Goal: Task Accomplishment & Management: Use online tool/utility

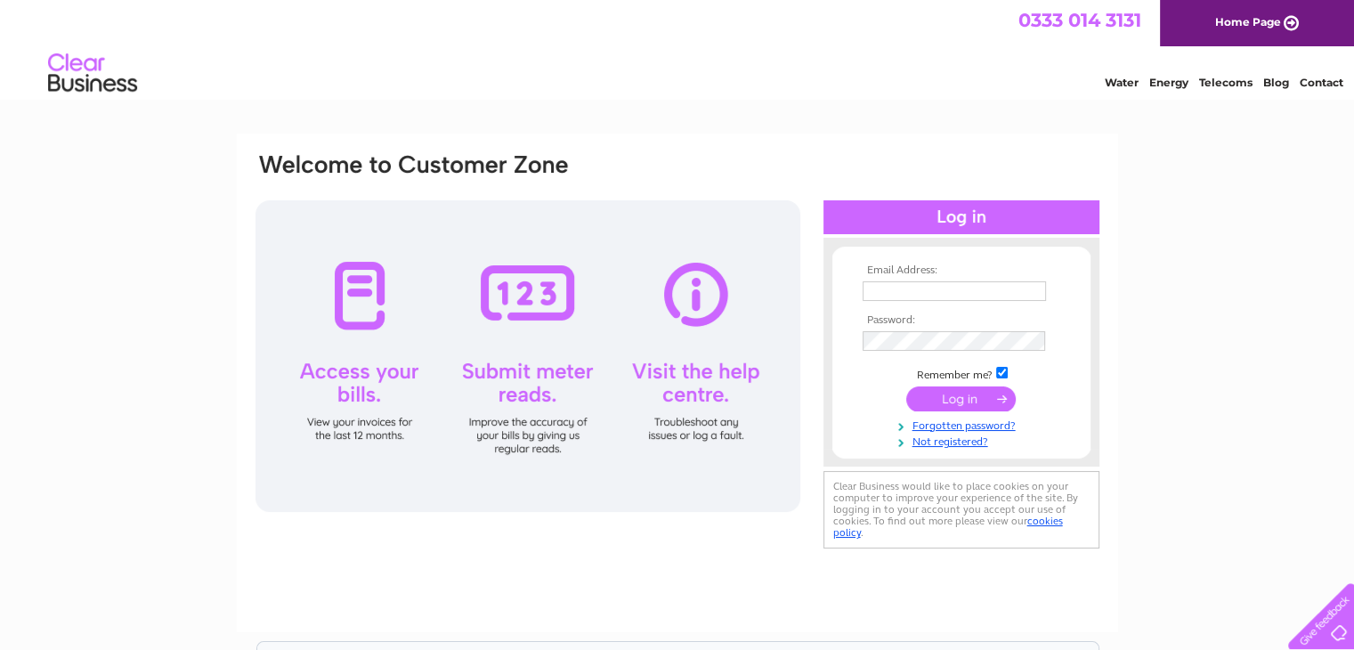
type input "[EMAIL_ADDRESS][DOMAIN_NAME]"
click at [943, 395] on input "submit" at bounding box center [961, 398] width 110 height 25
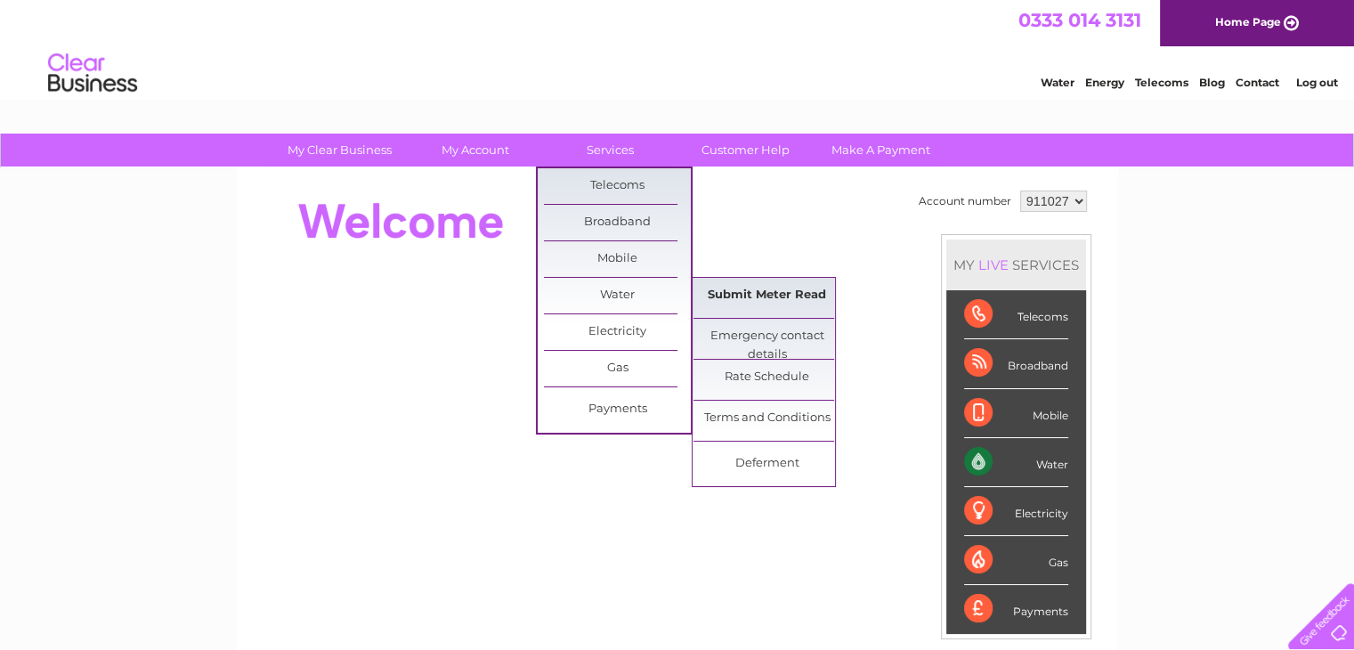
click at [737, 294] on link "Submit Meter Read" at bounding box center [767, 296] width 147 height 36
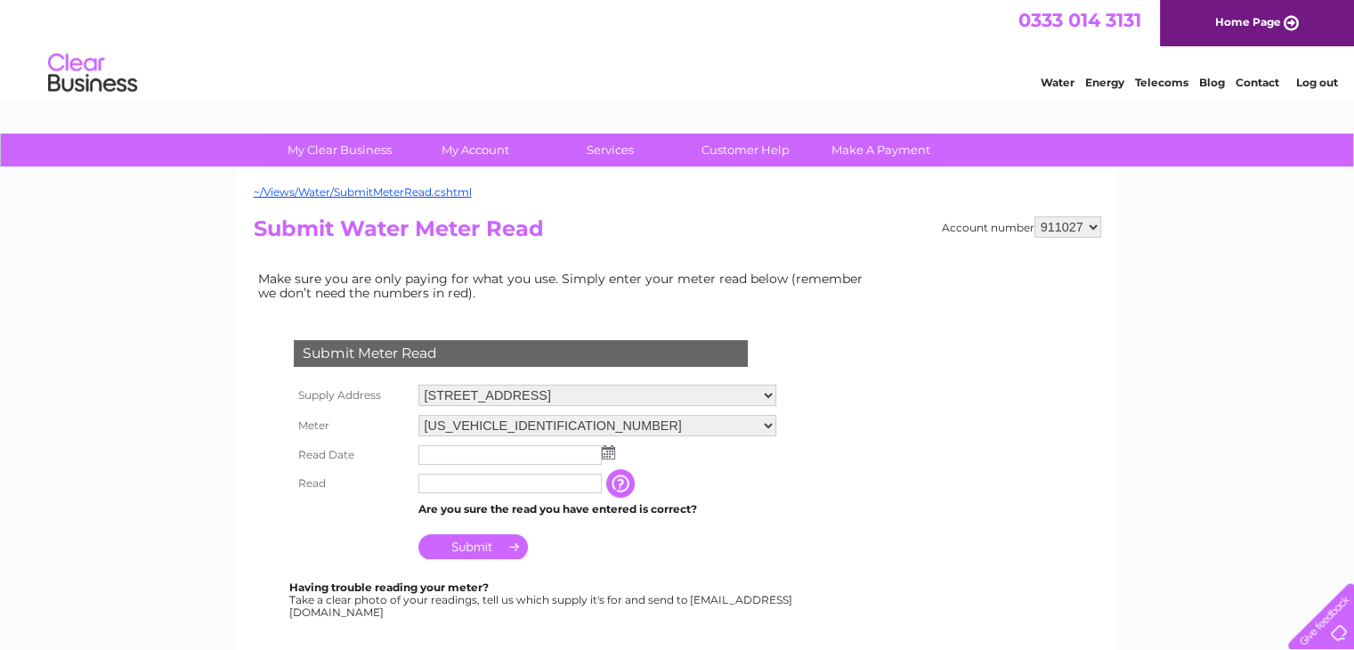
click at [605, 452] on img at bounding box center [608, 452] width 13 height 14
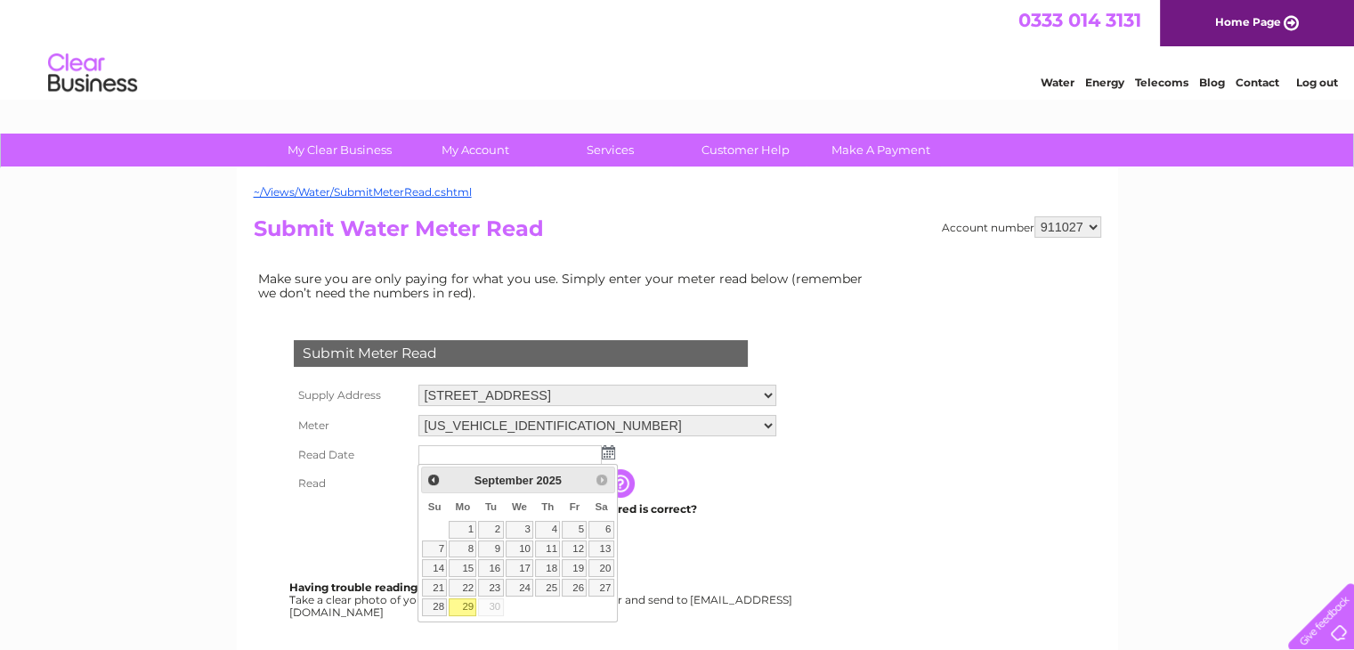
click at [464, 608] on link "29" at bounding box center [463, 607] width 28 height 18
type input "2025/09/29"
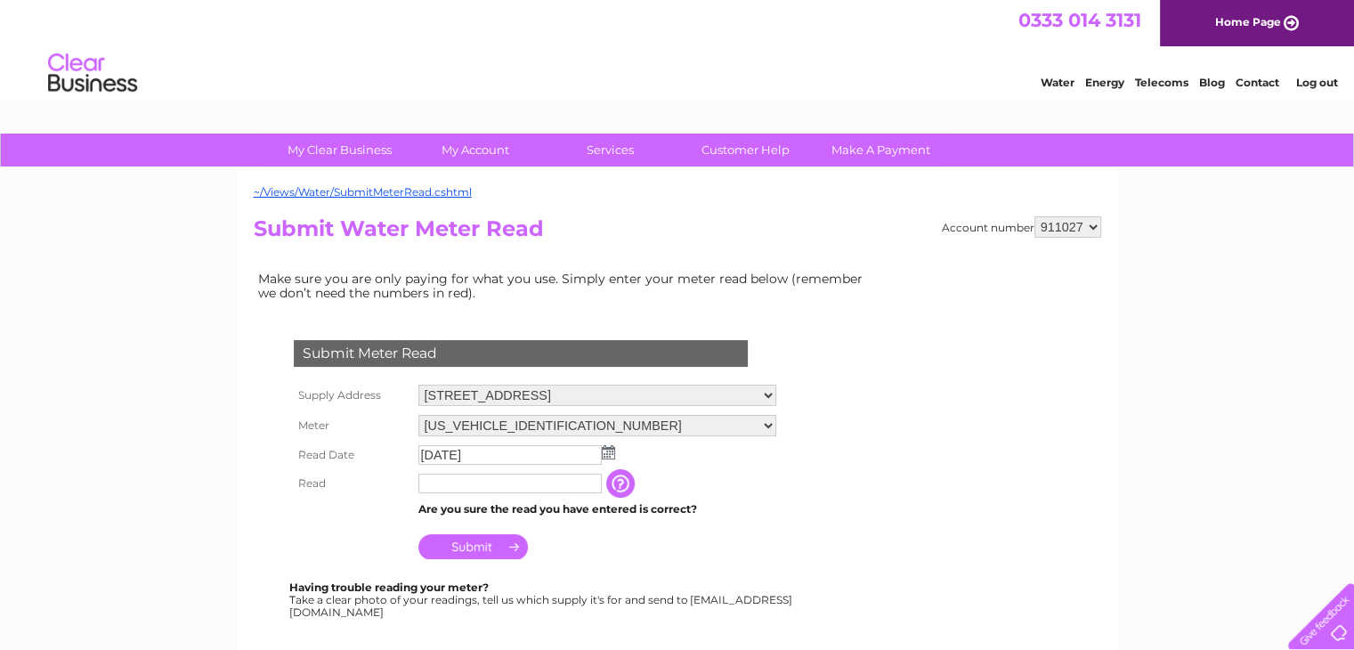
click at [431, 481] on input "text" at bounding box center [509, 484] width 183 height 20
type input "02457"
click at [455, 549] on input "Submit" at bounding box center [473, 546] width 110 height 25
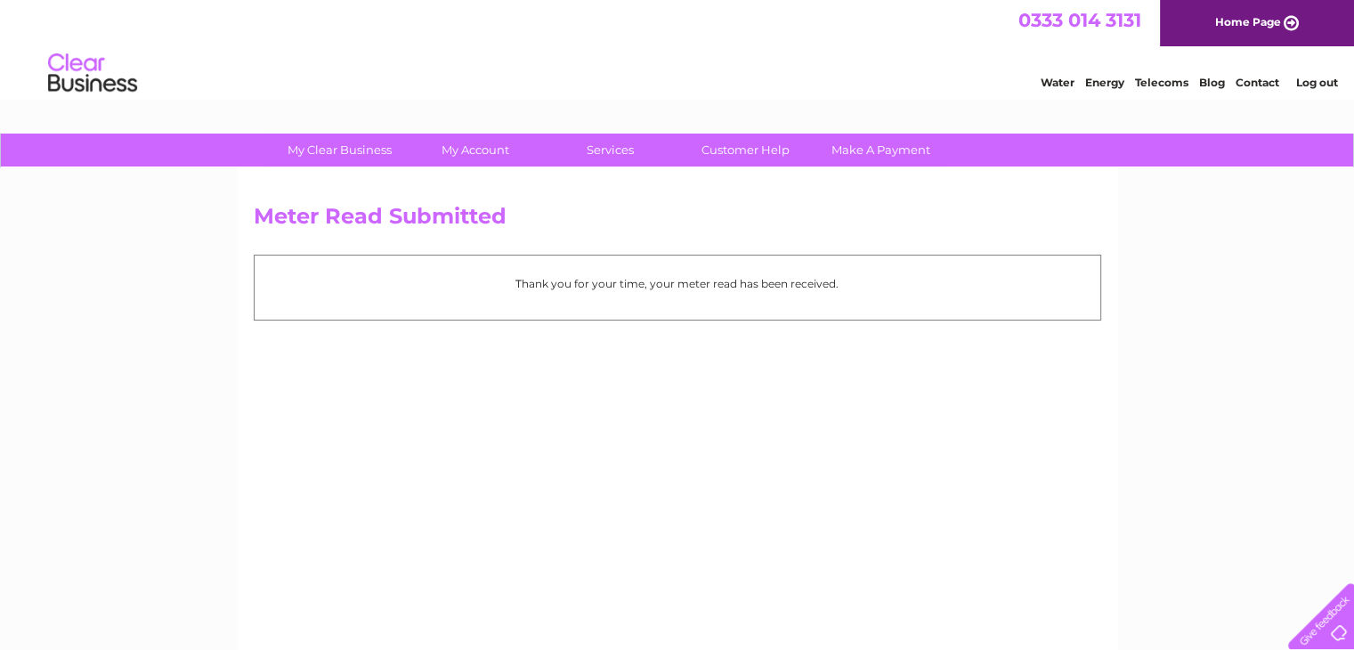
click at [1313, 82] on link "Log out" at bounding box center [1316, 82] width 42 height 13
